Goal: Information Seeking & Learning: Learn about a topic

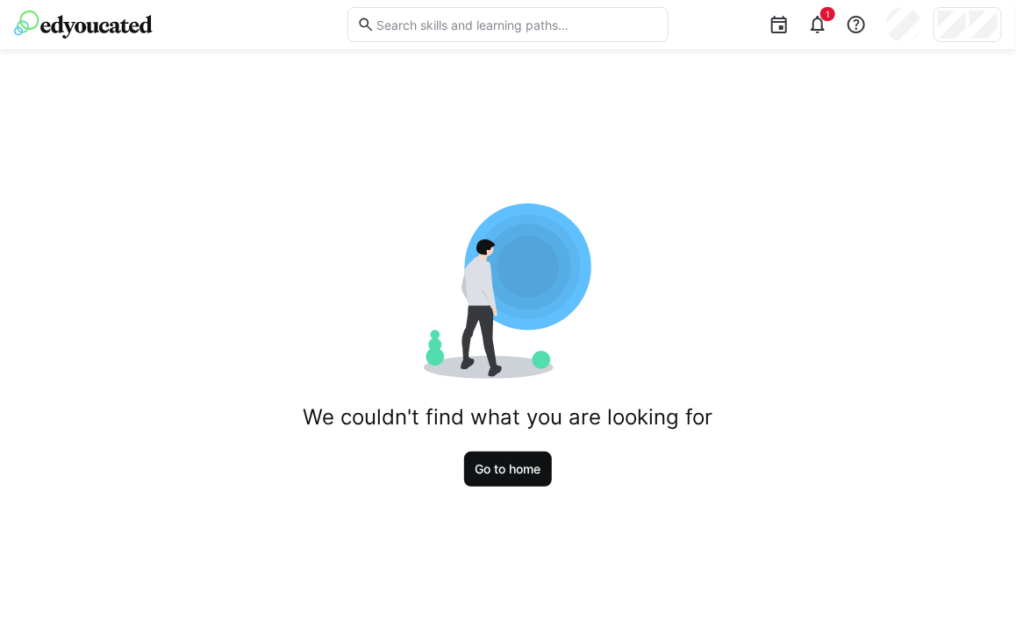
click at [505, 485] on span "Go to home" at bounding box center [508, 469] width 89 height 35
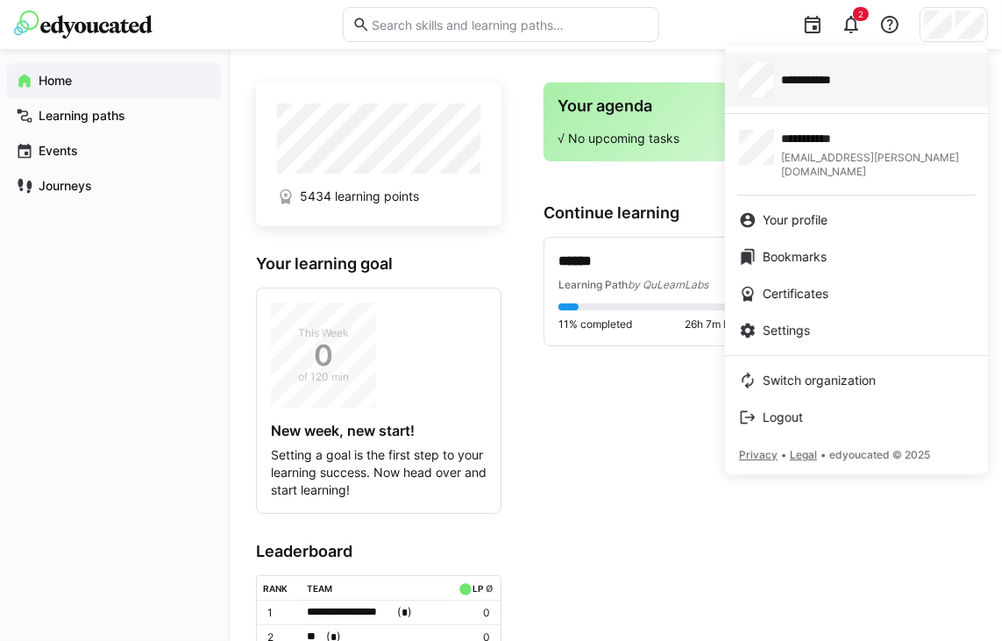
click at [877, 83] on div "**********" at bounding box center [856, 79] width 235 height 35
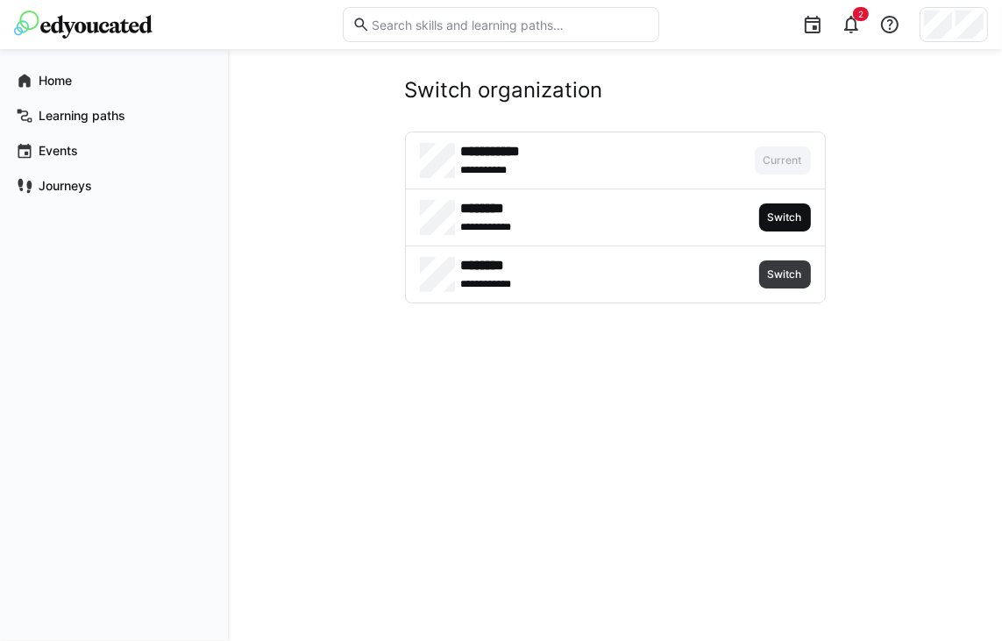
click at [787, 221] on span "Switch" at bounding box center [786, 217] width 38 height 14
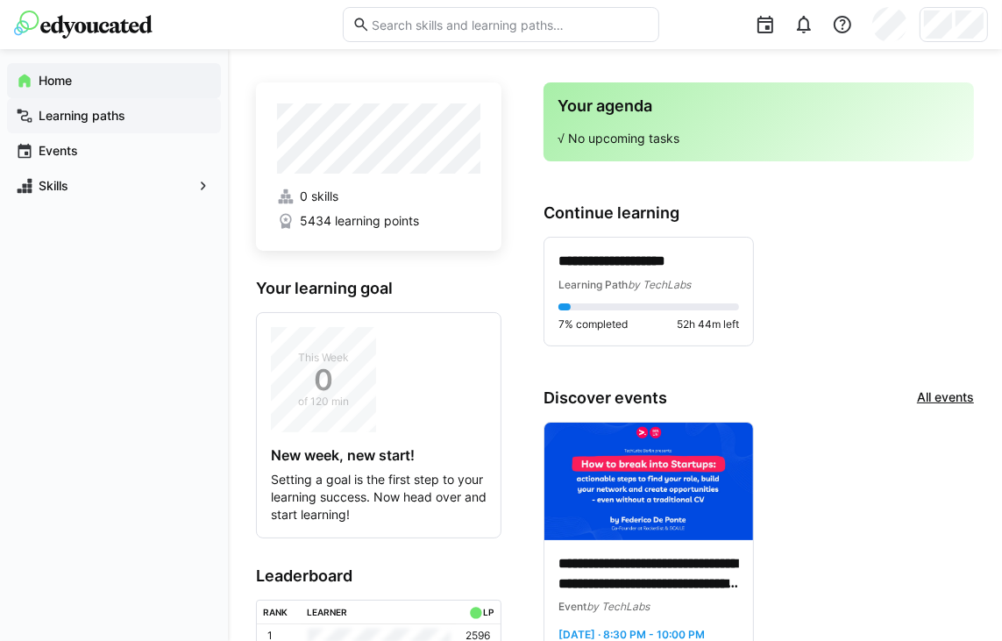
click at [132, 109] on span "Learning paths" at bounding box center [124, 116] width 176 height 18
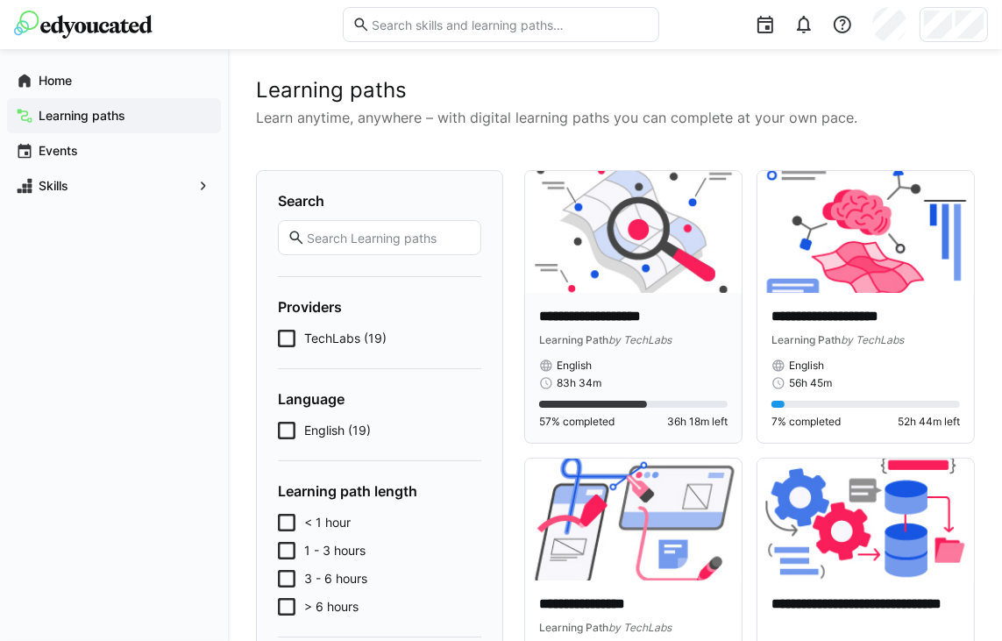
click at [670, 331] on div "Learning Path by TechLabs" at bounding box center [633, 340] width 189 height 18
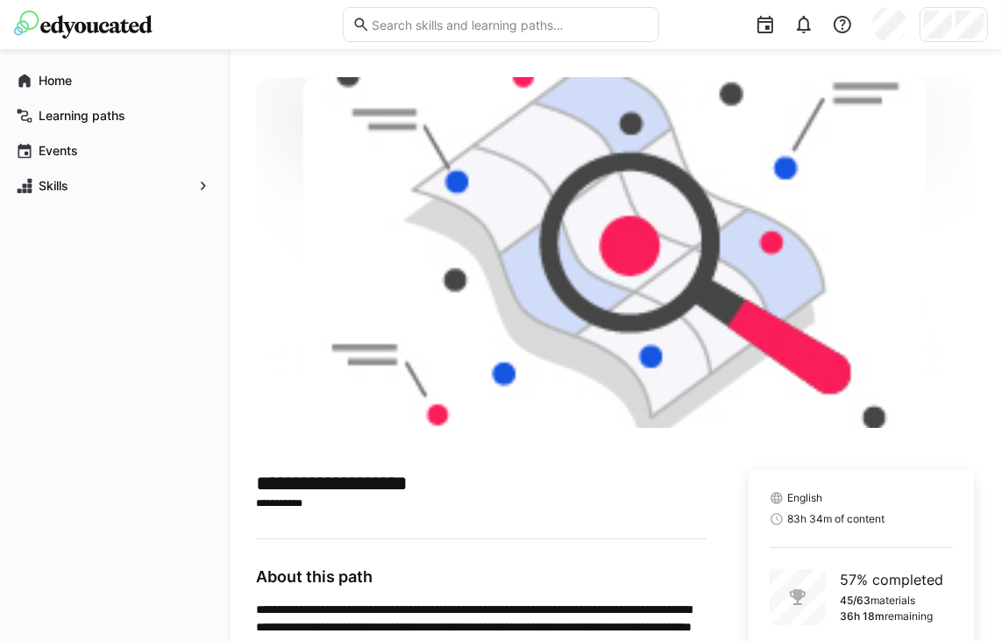
scroll to position [89, 0]
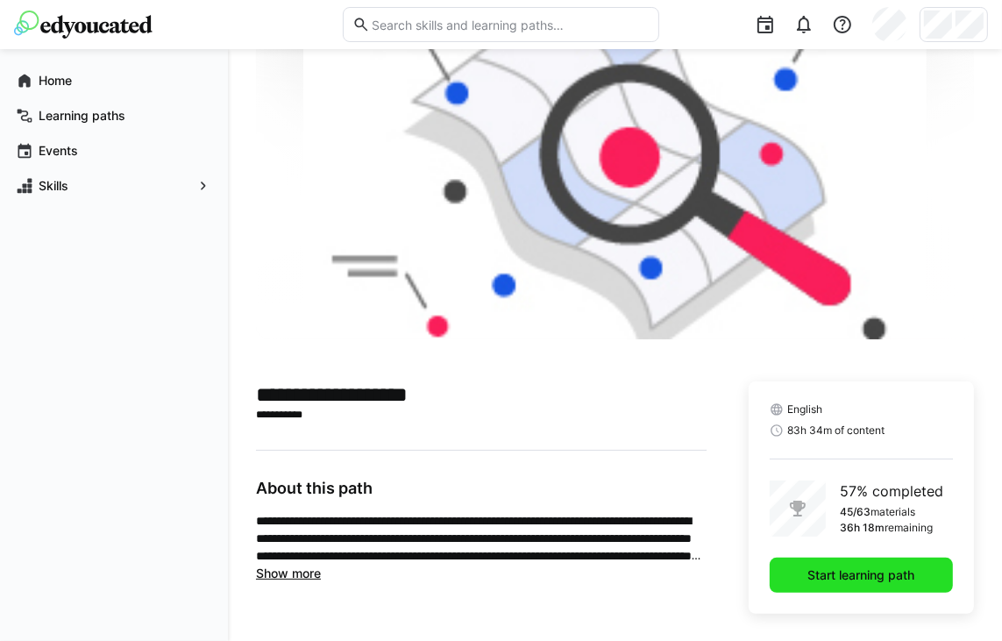
click at [876, 581] on span "Start learning path" at bounding box center [862, 576] width 112 height 18
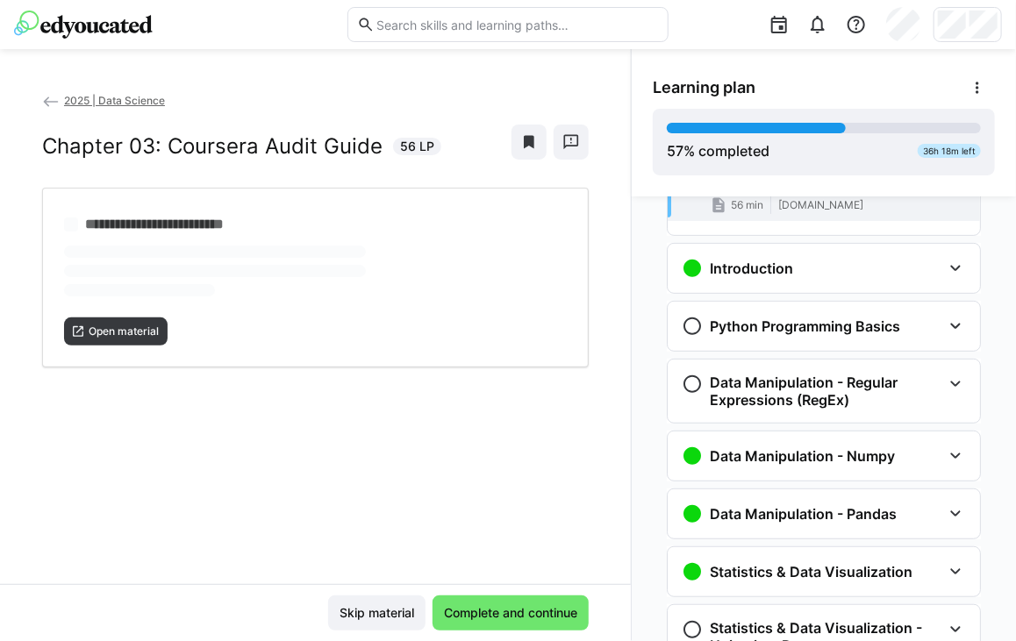
scroll to position [298, 0]
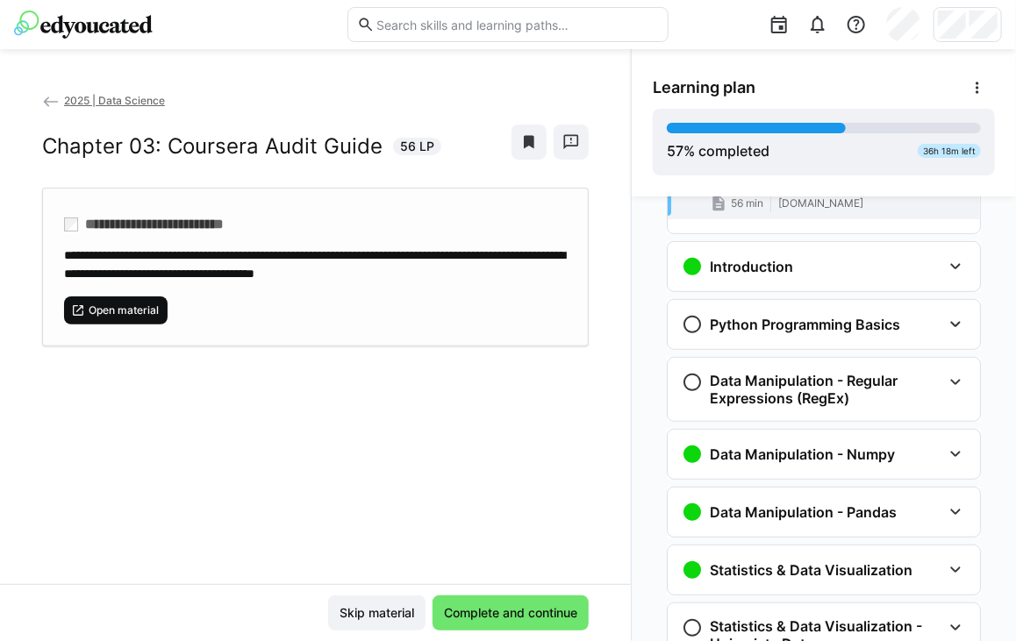
click at [132, 296] on span "Open material" at bounding box center [115, 310] width 103 height 28
